Goal: Information Seeking & Learning: Learn about a topic

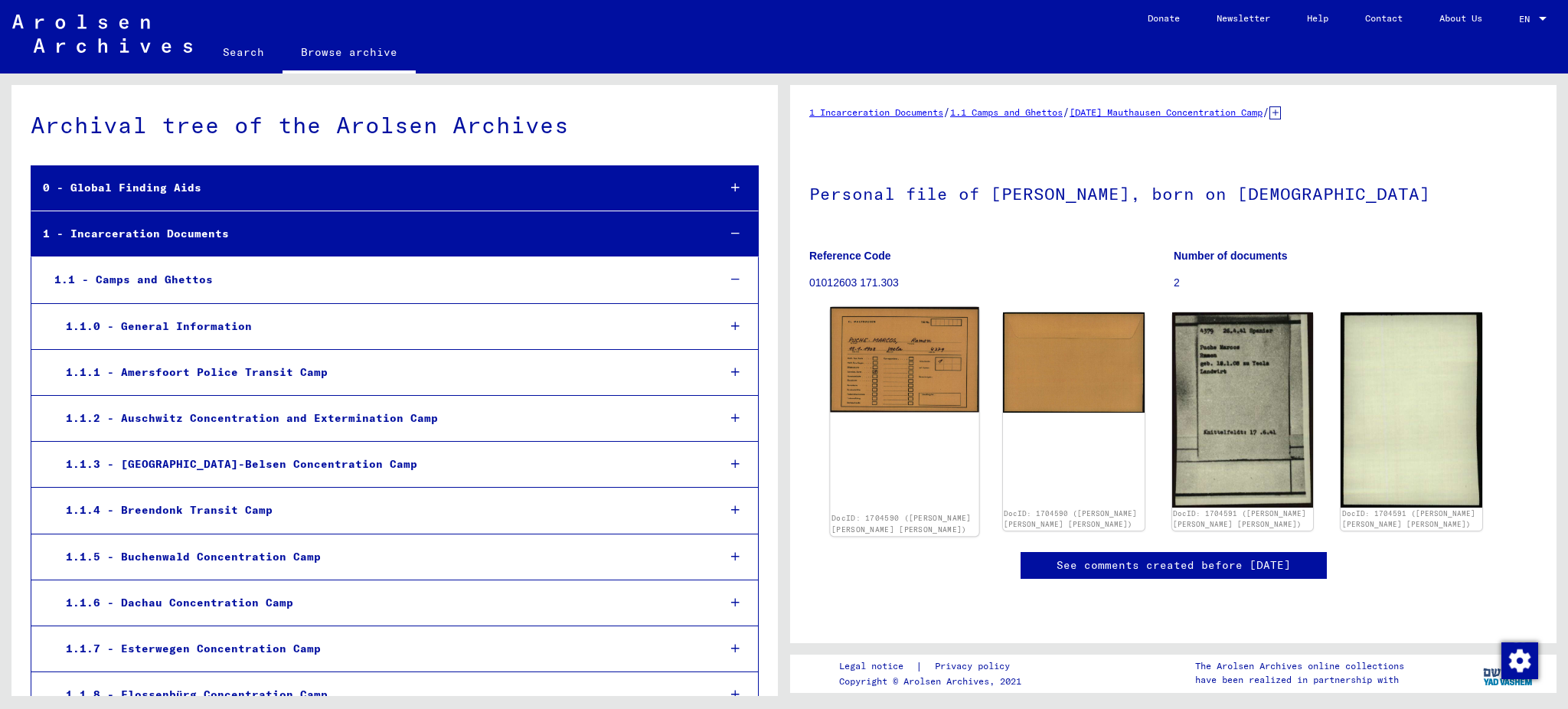
click at [879, 372] on img at bounding box center [904, 359] width 149 height 106
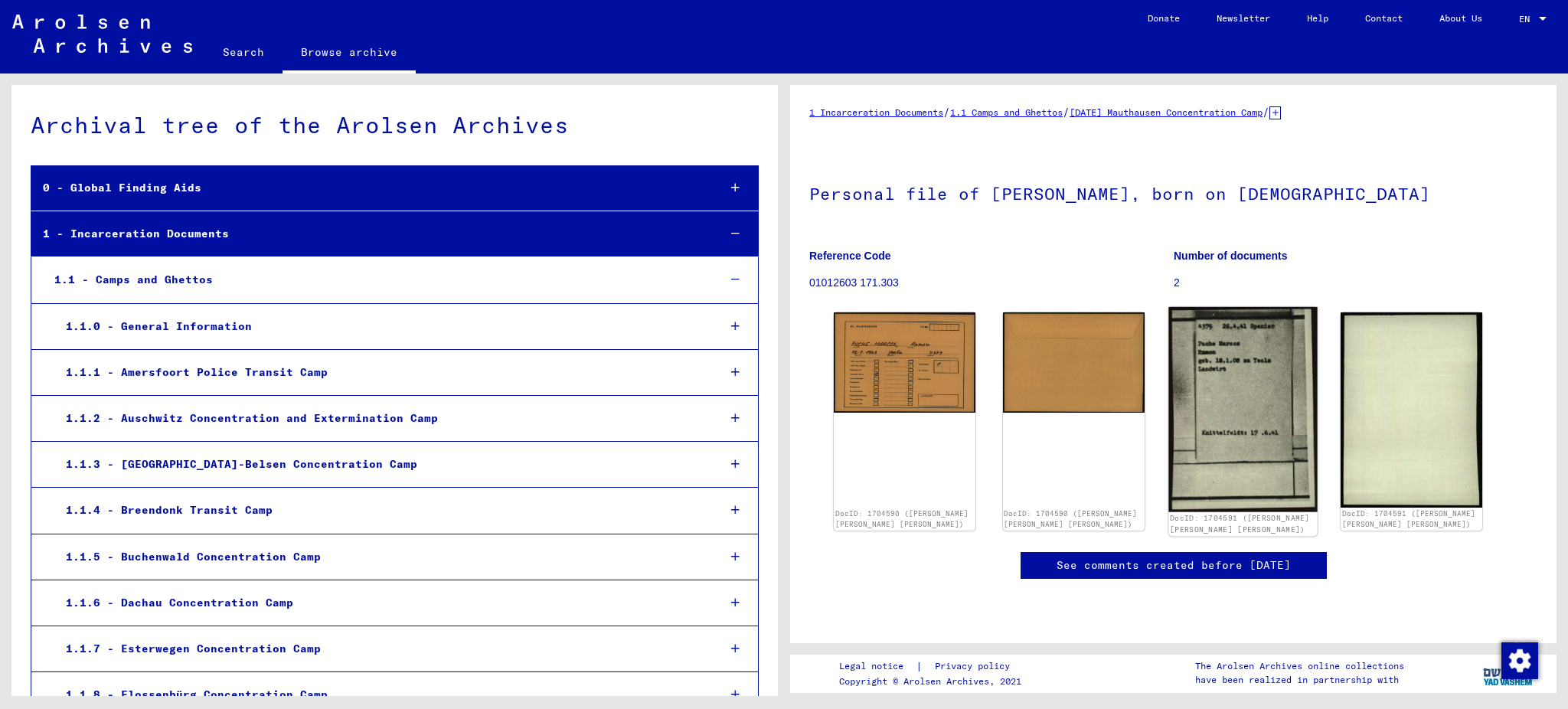
click at [1229, 386] on img at bounding box center [1242, 409] width 149 height 205
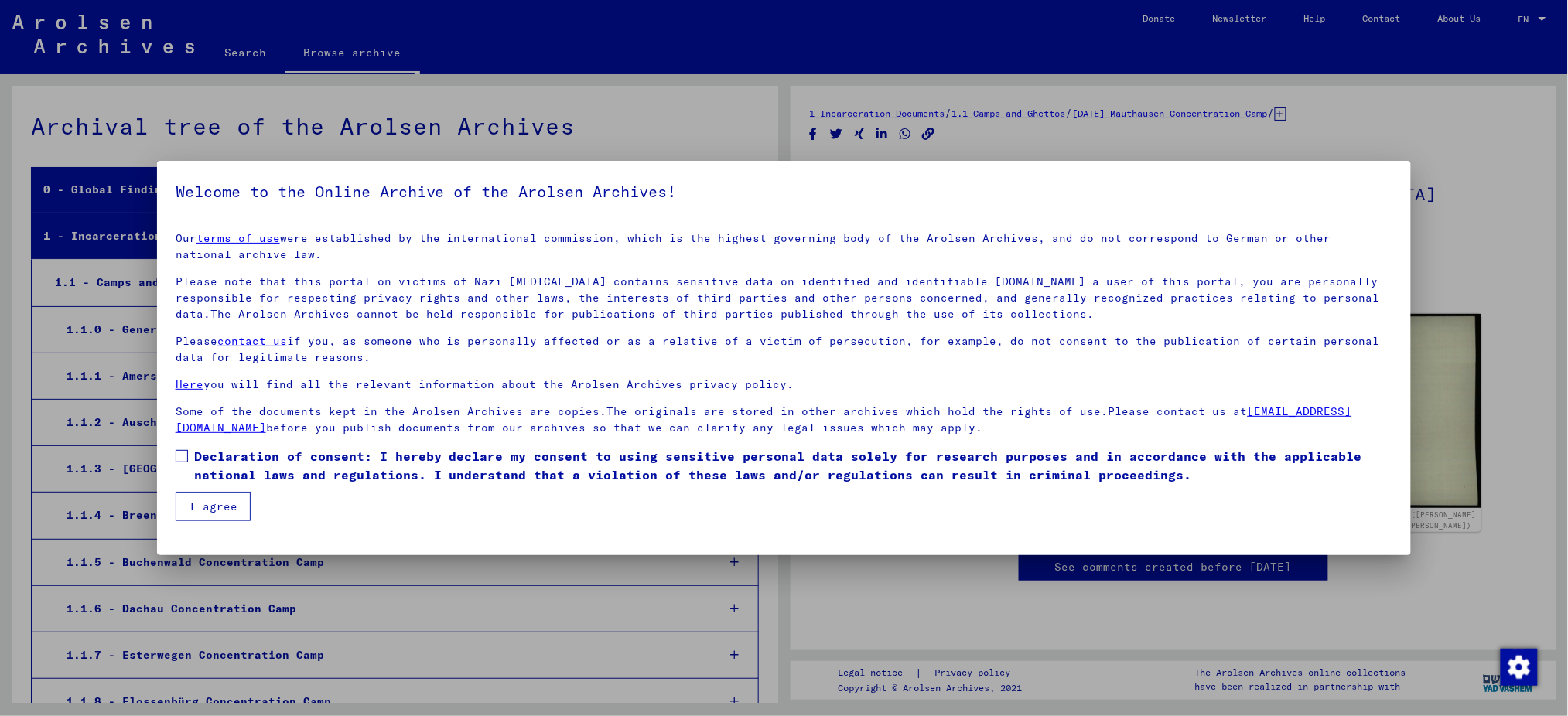
click at [176, 468] on label "Declaration of consent: I hereby declare my consent to using sensitive personal…" at bounding box center [784, 465] width 1217 height 37
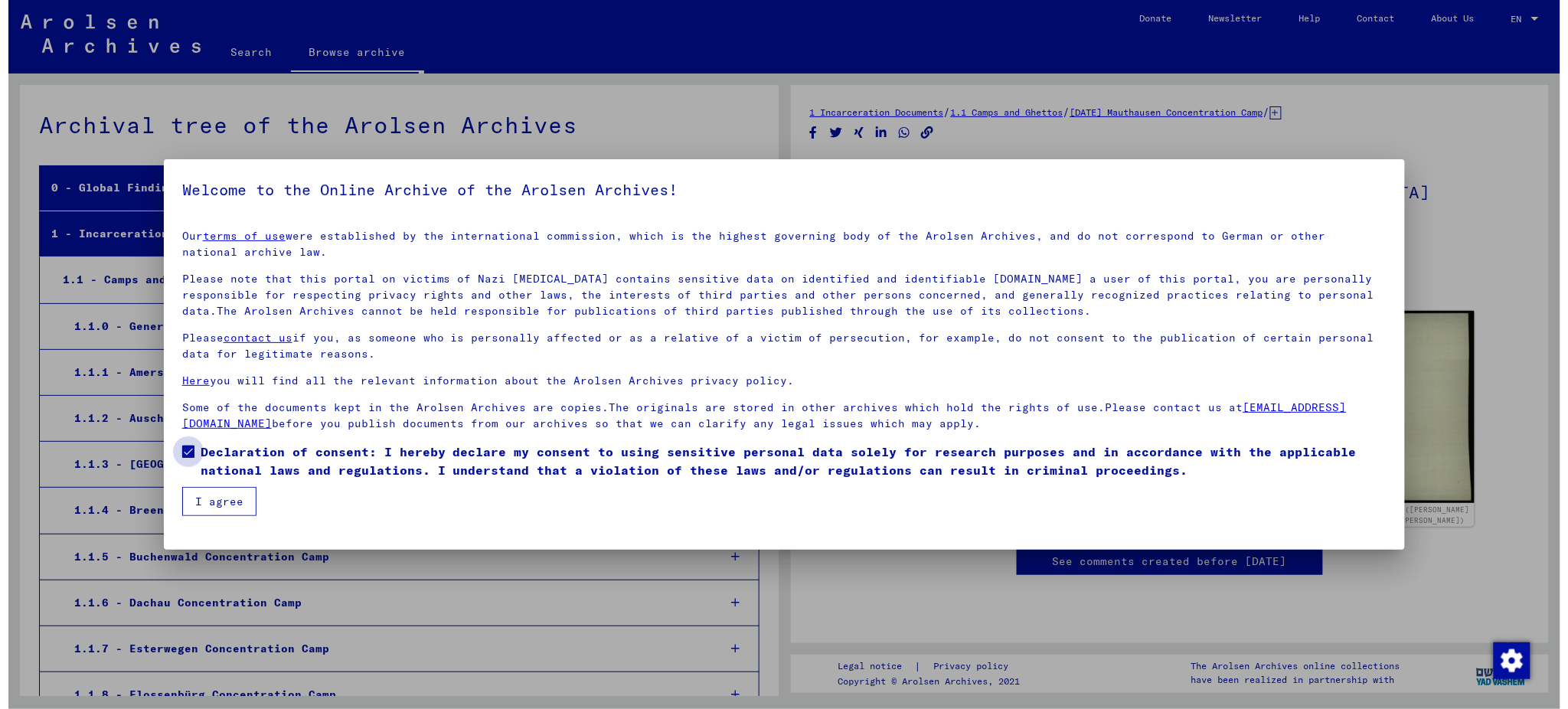
scroll to position [36615, 0]
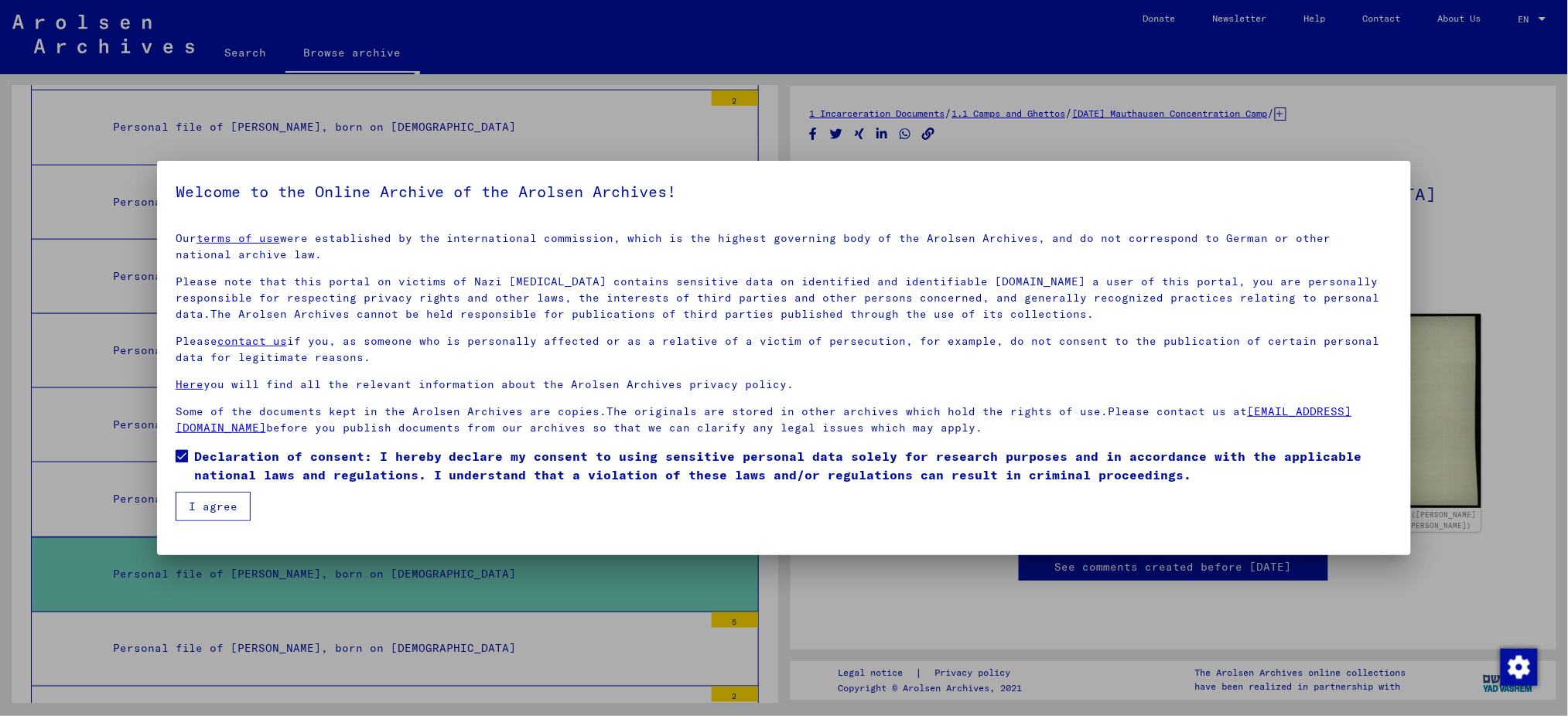
click at [217, 502] on button "I agree" at bounding box center [212, 507] width 75 height 30
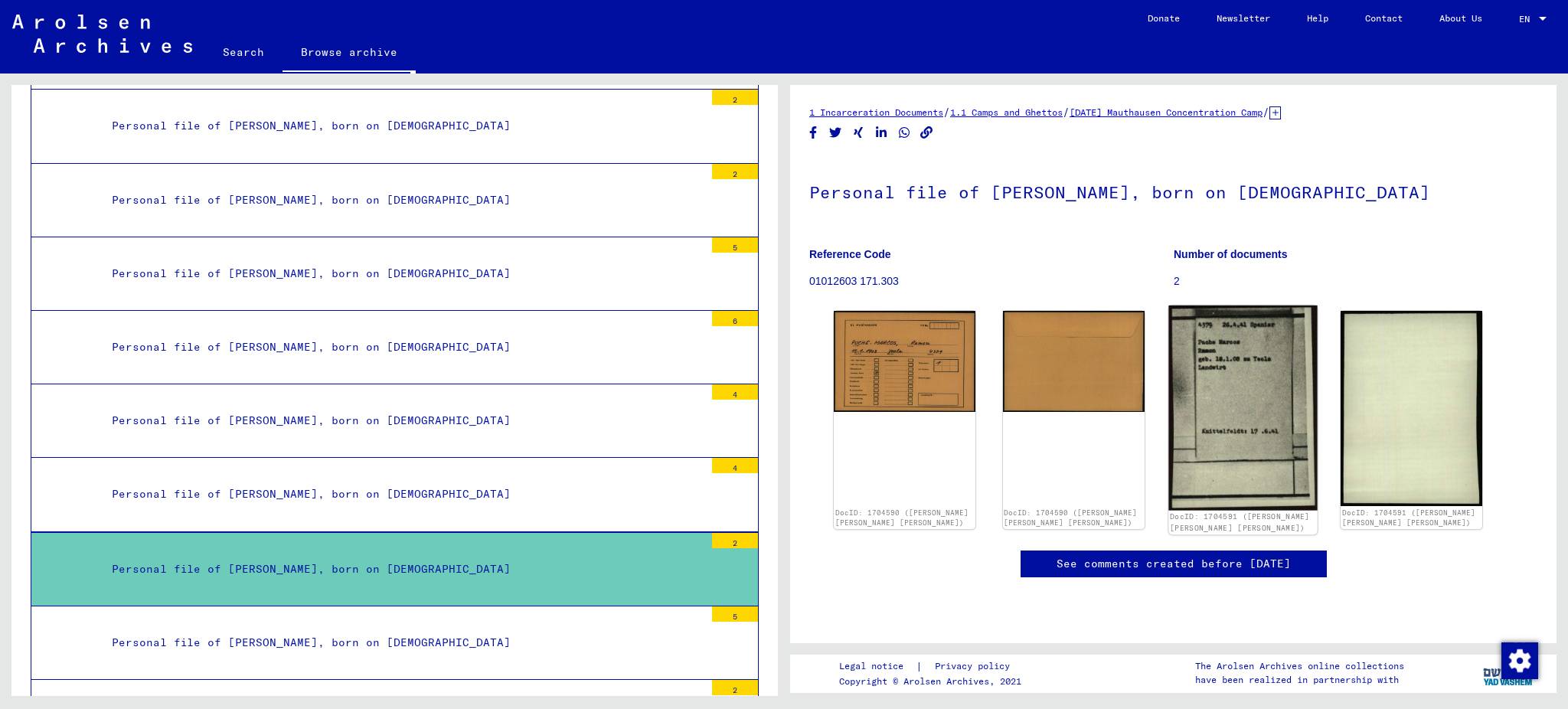
click at [1240, 397] on img at bounding box center [1242, 408] width 149 height 205
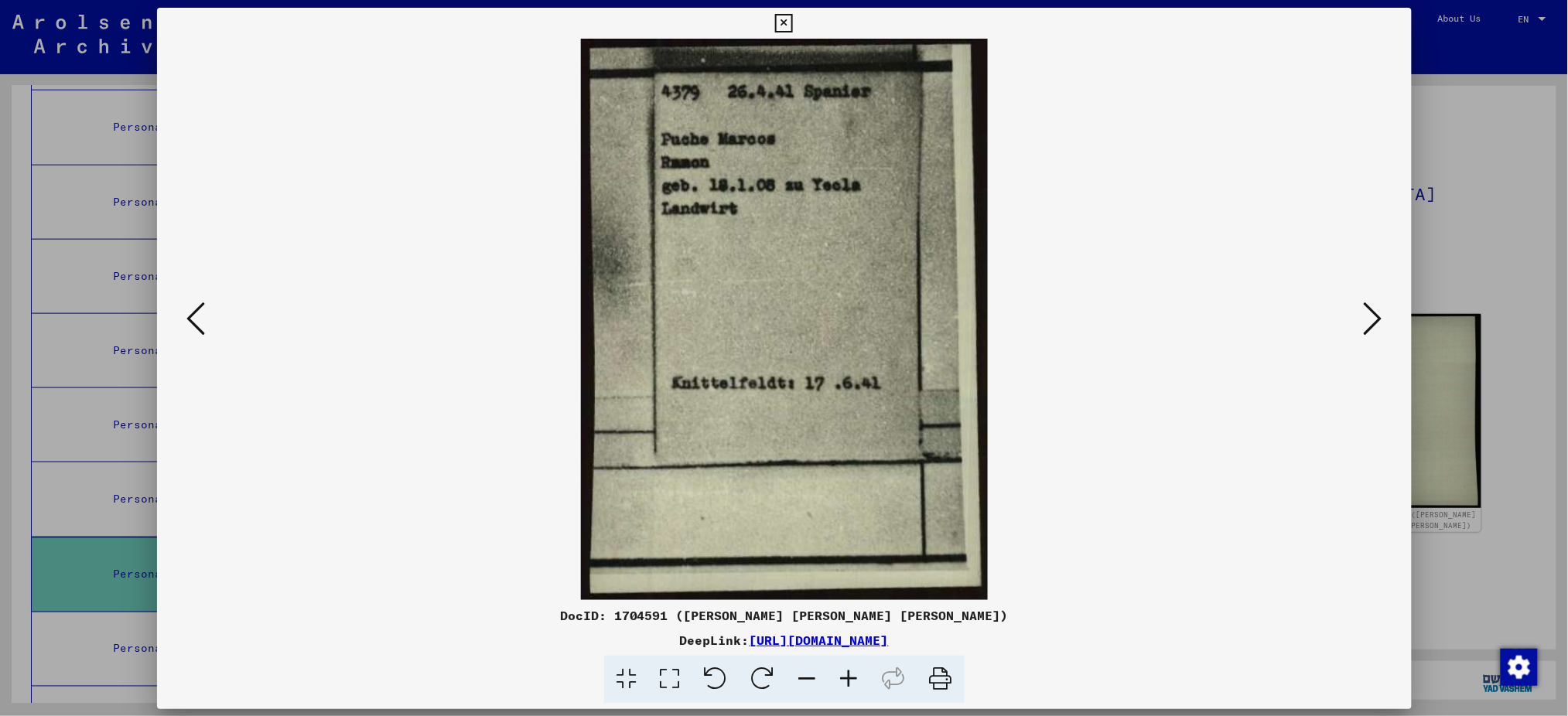
click at [1253, 401] on img at bounding box center [784, 320] width 1150 height 562
click at [1380, 317] on icon at bounding box center [1372, 318] width 19 height 37
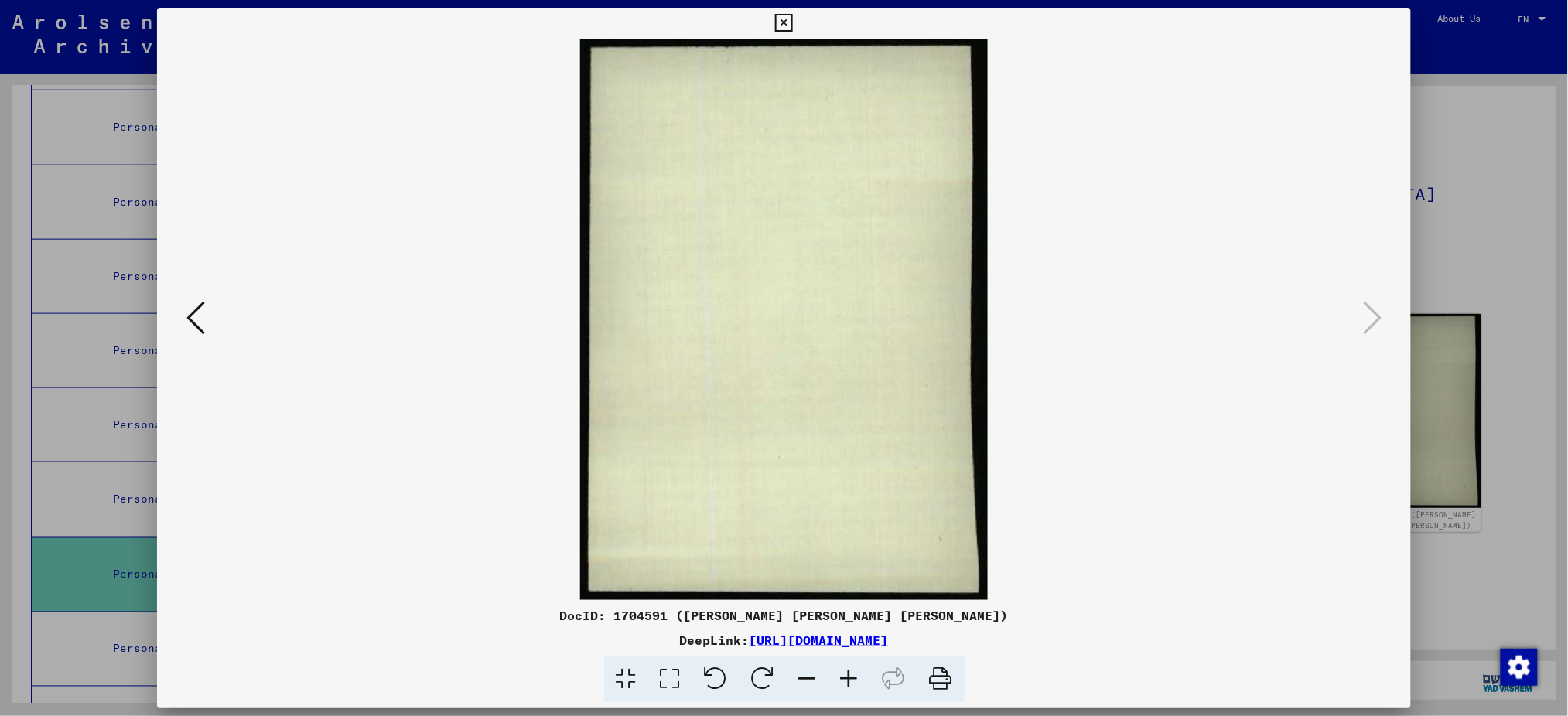
click at [188, 323] on icon at bounding box center [195, 318] width 19 height 37
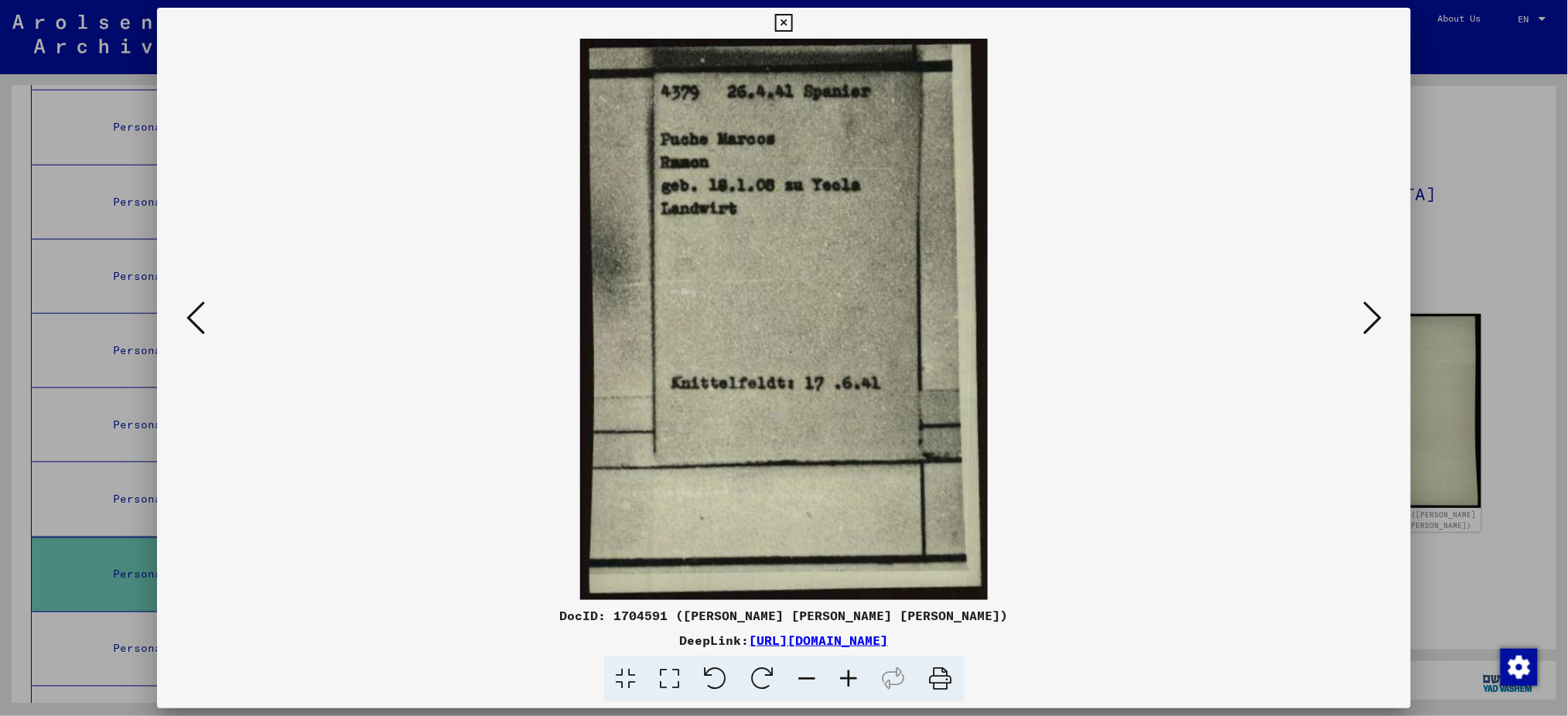
click at [188, 323] on icon at bounding box center [195, 318] width 19 height 37
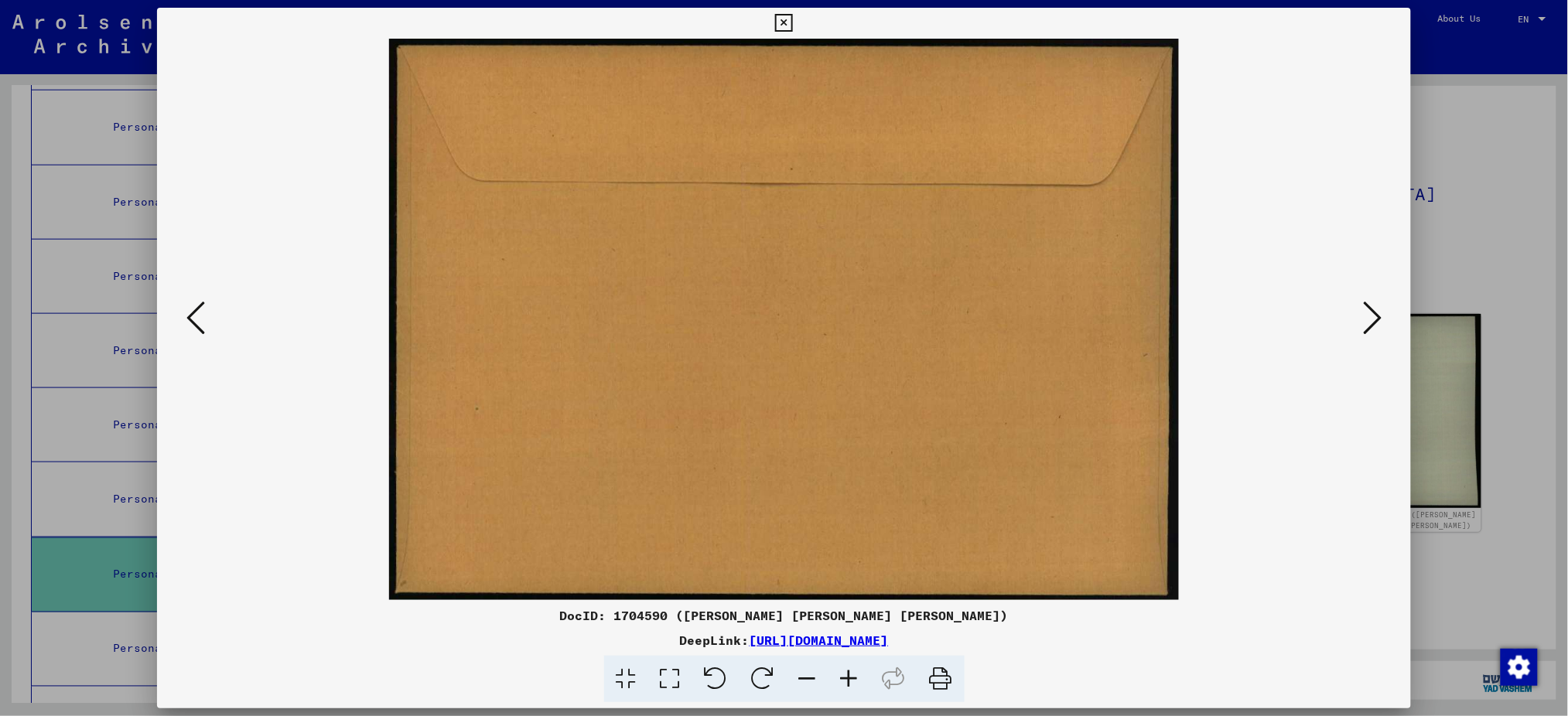
click at [188, 323] on icon at bounding box center [195, 318] width 19 height 37
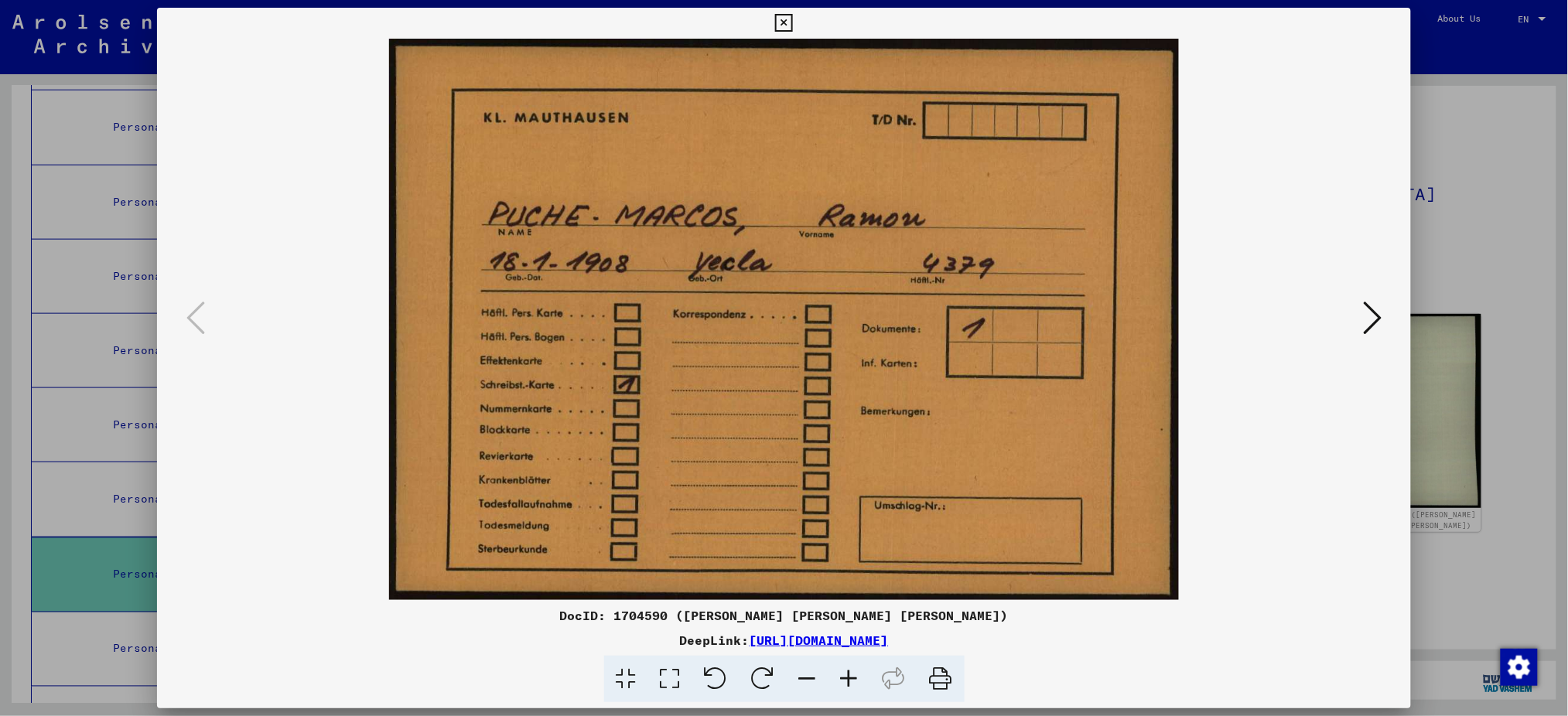
click at [807, 672] on icon at bounding box center [808, 679] width 42 height 47
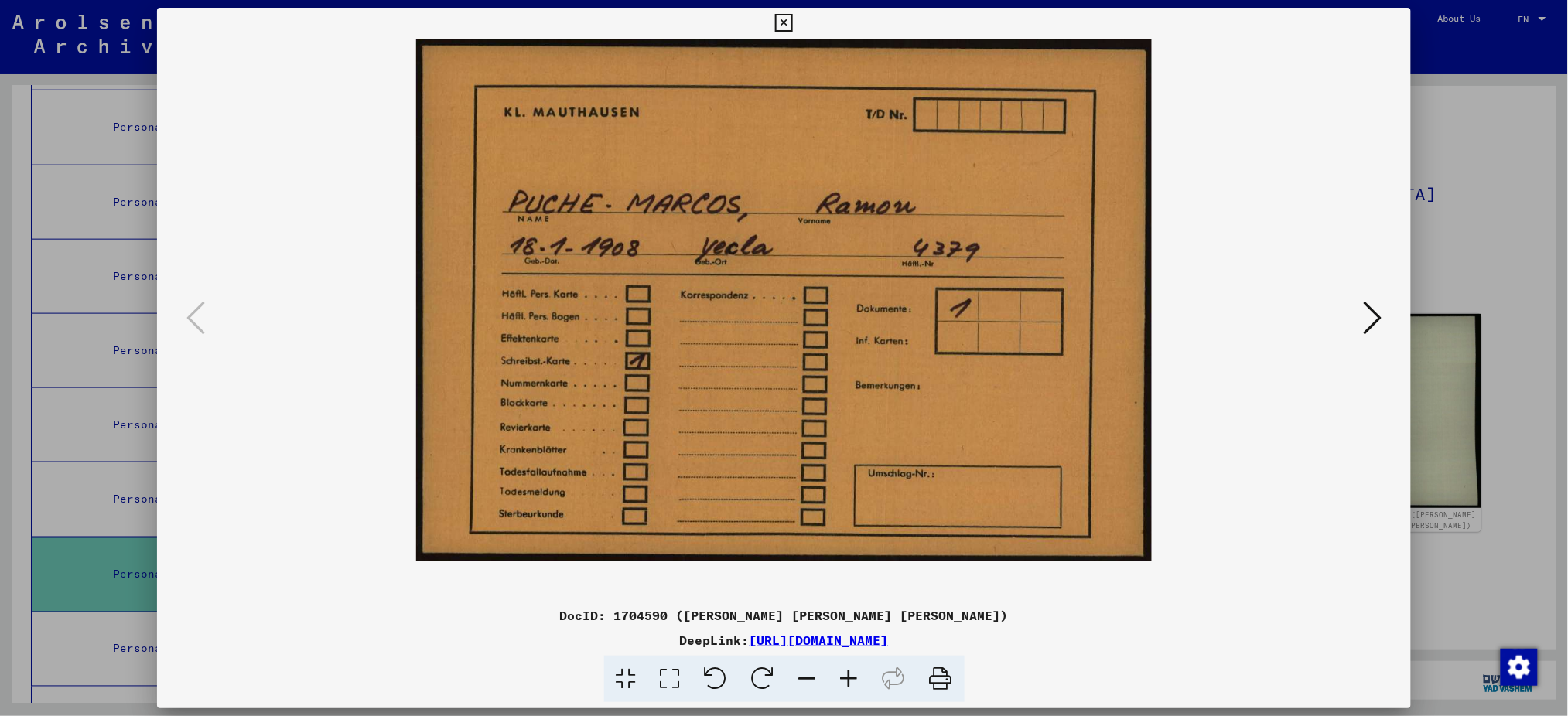
click at [1476, 336] on div at bounding box center [784, 358] width 1568 height 716
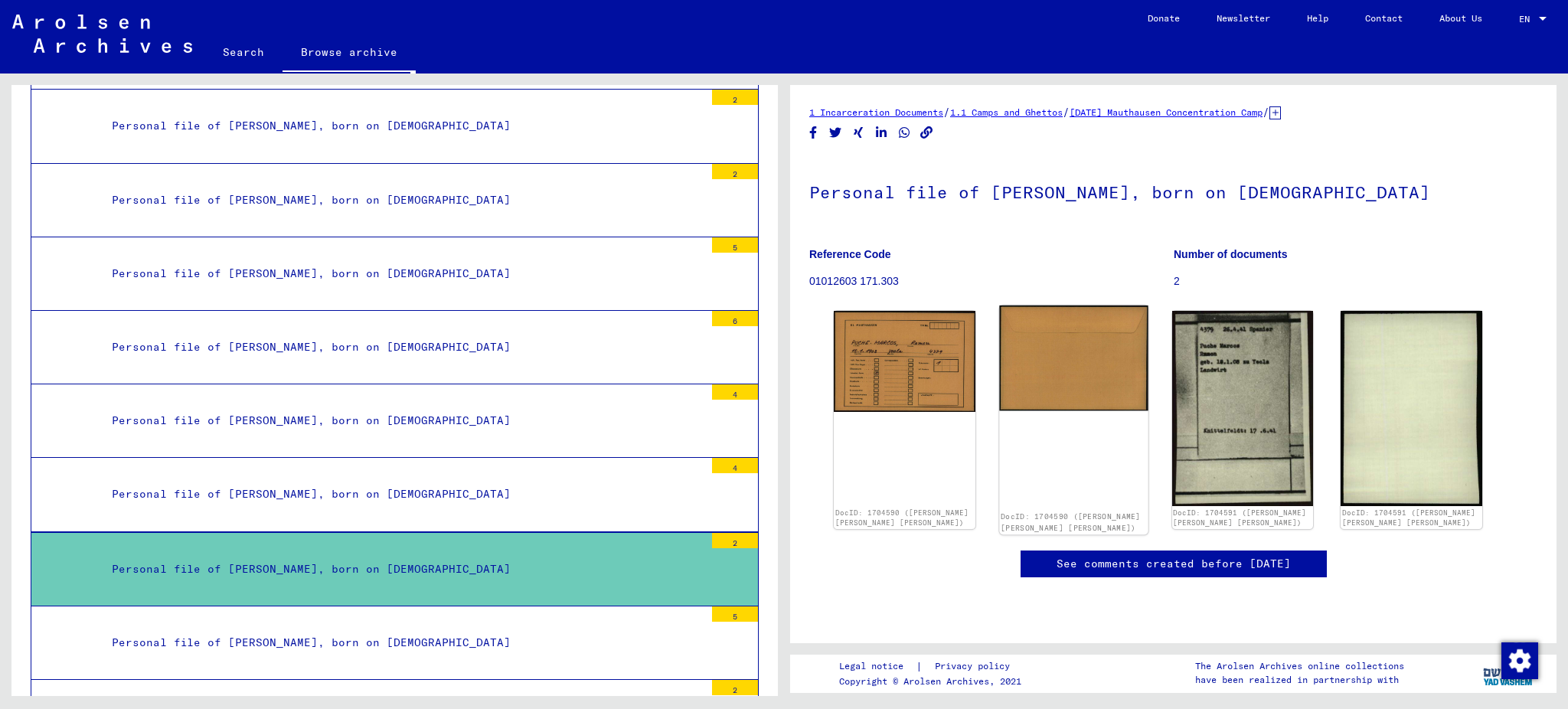
scroll to position [408, 0]
